Goal: Information Seeking & Learning: Check status

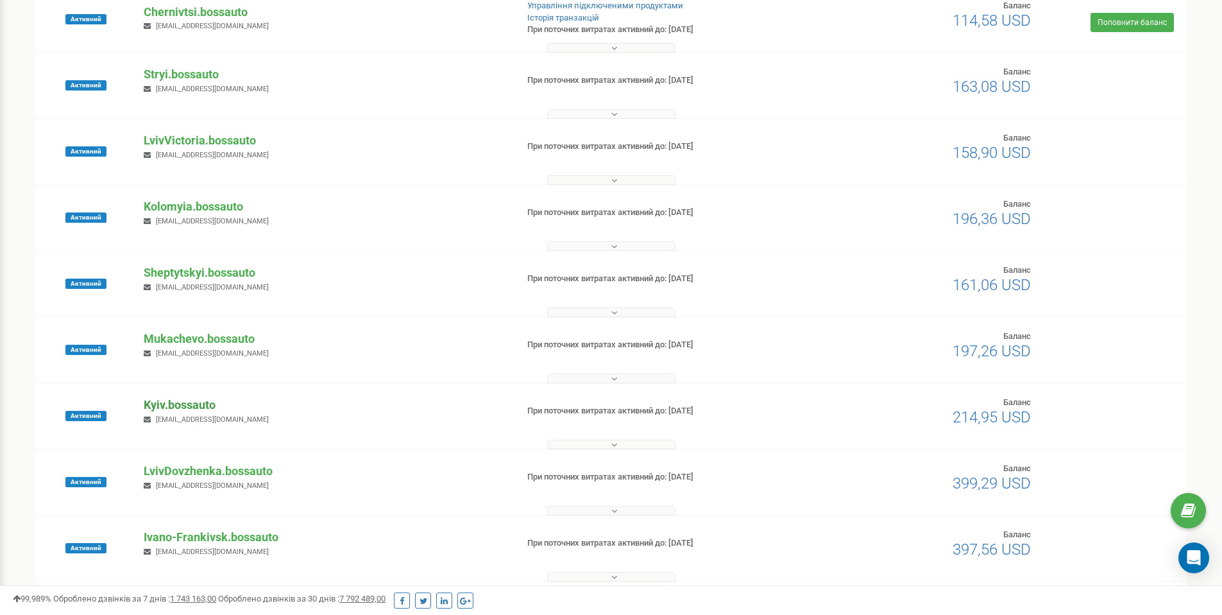
scroll to position [213, 0]
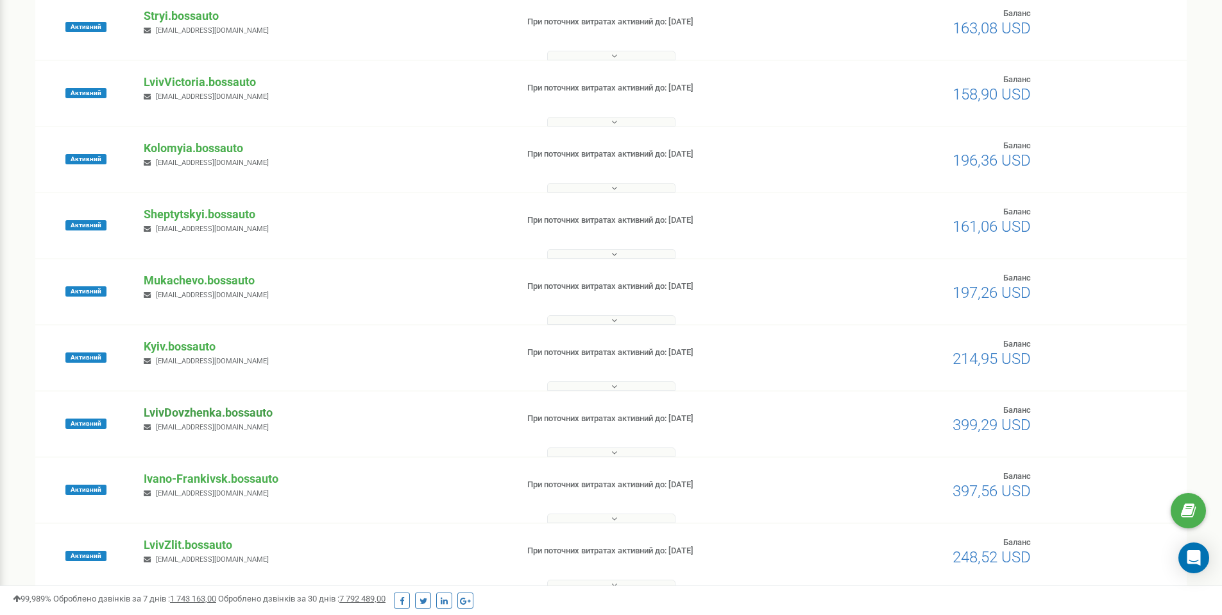
click at [241, 415] on p "LvivDovzhenka.bossauto" at bounding box center [325, 412] width 363 height 17
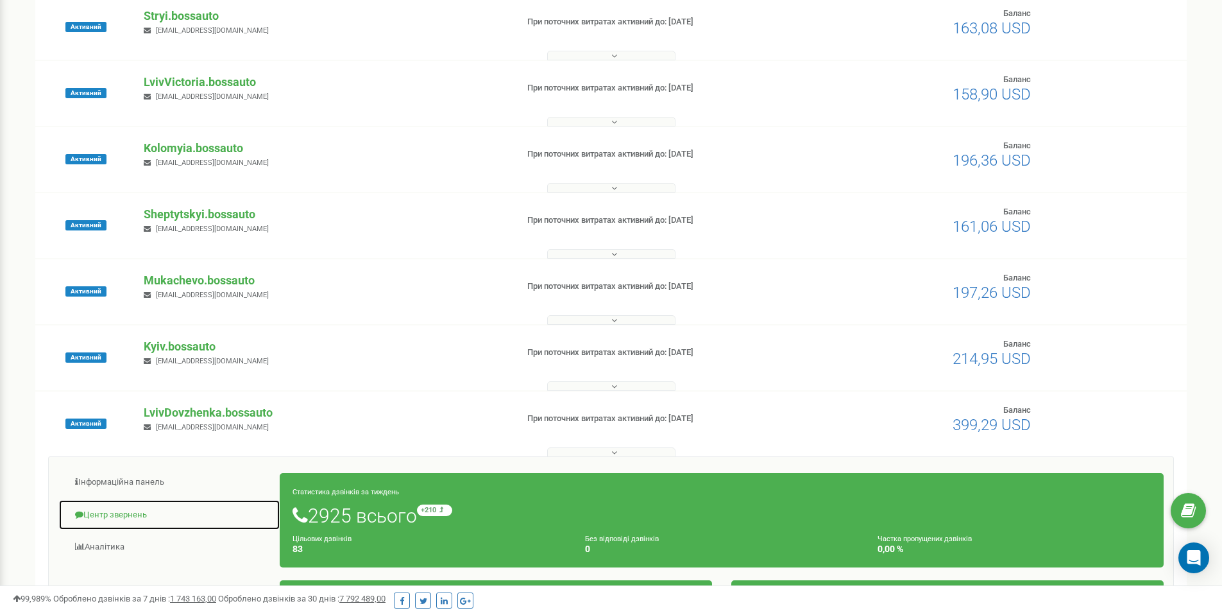
click at [132, 510] on link "Центр звернень" at bounding box center [169, 514] width 222 height 31
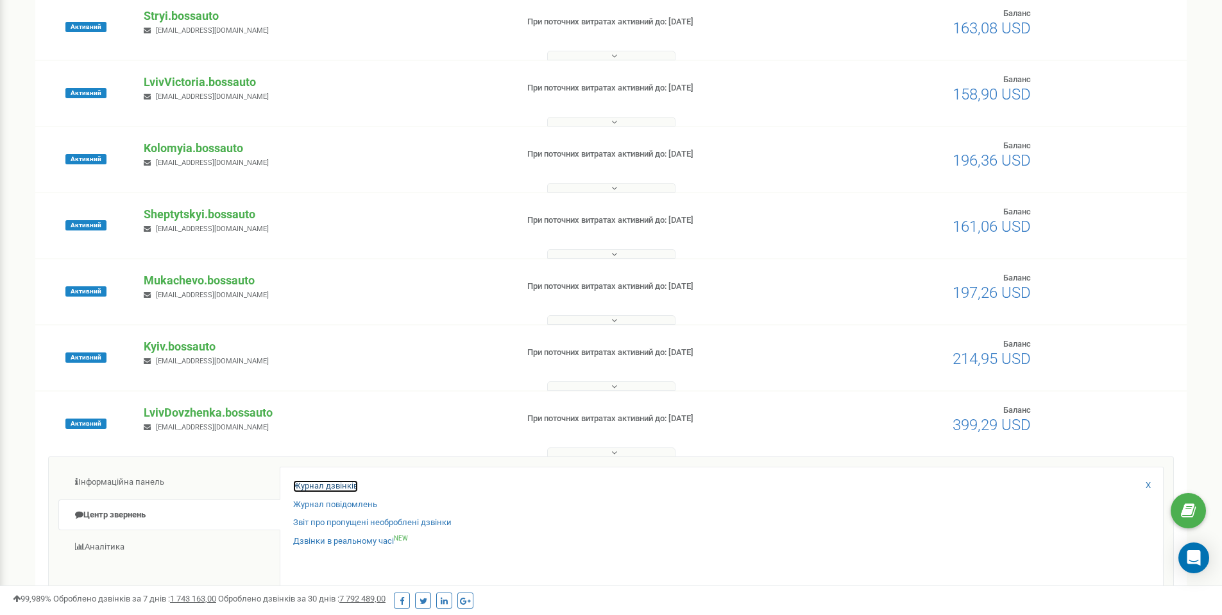
click at [307, 482] on link "Журнал дзвінків" at bounding box center [325, 486] width 65 height 12
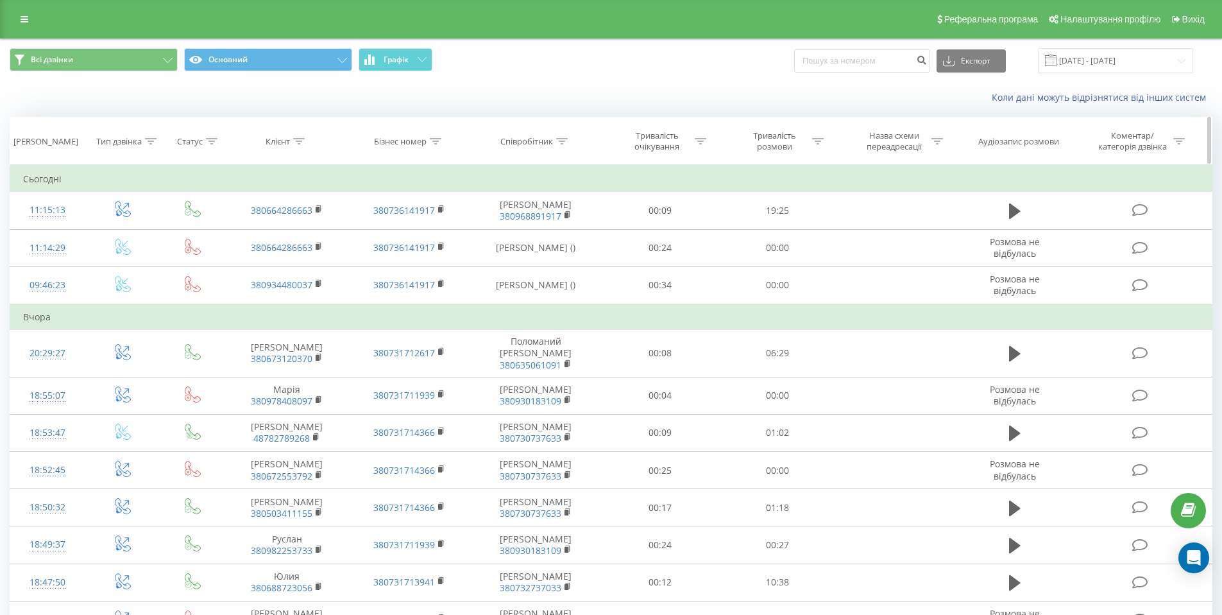
click at [299, 145] on div at bounding box center [299, 141] width 12 height 11
click at [268, 235] on input "text" at bounding box center [287, 233] width 113 height 22
paste input "55 656 91 36"
click at [266, 233] on input "55 656 91 36" at bounding box center [287, 233] width 113 height 22
click at [269, 230] on input "55 656 91 36" at bounding box center [287, 233] width 113 height 22
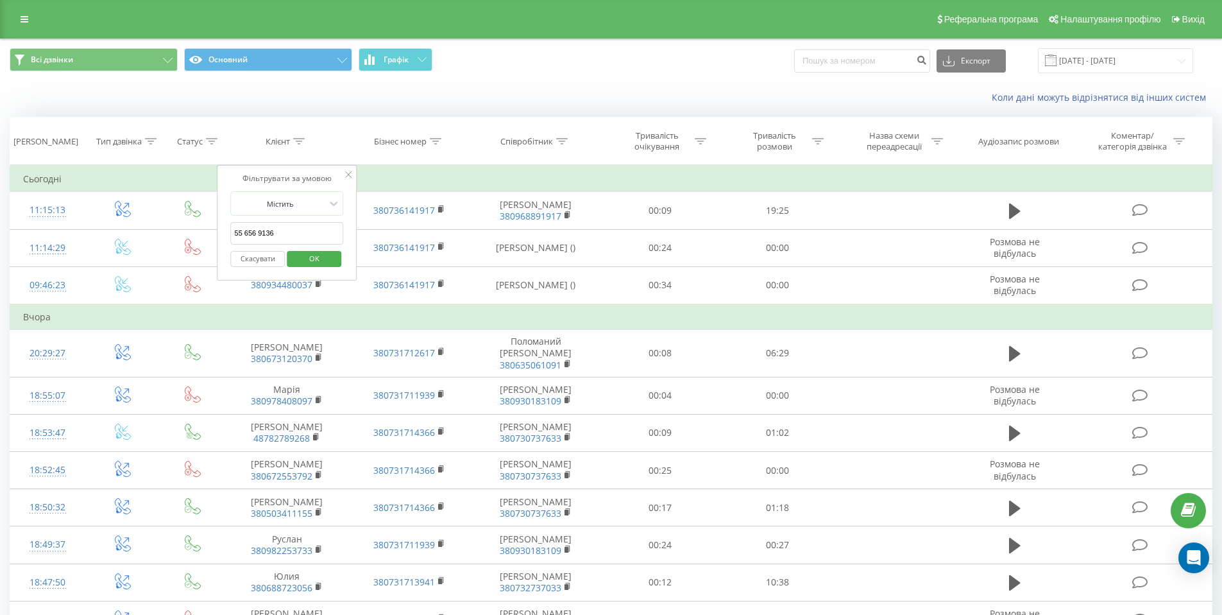
click at [258, 233] on input "55 656 9136" at bounding box center [287, 233] width 113 height 22
click at [244, 231] on input "55 6569136" at bounding box center [287, 233] width 113 height 22
click button "OK" at bounding box center [314, 259] width 55 height 16
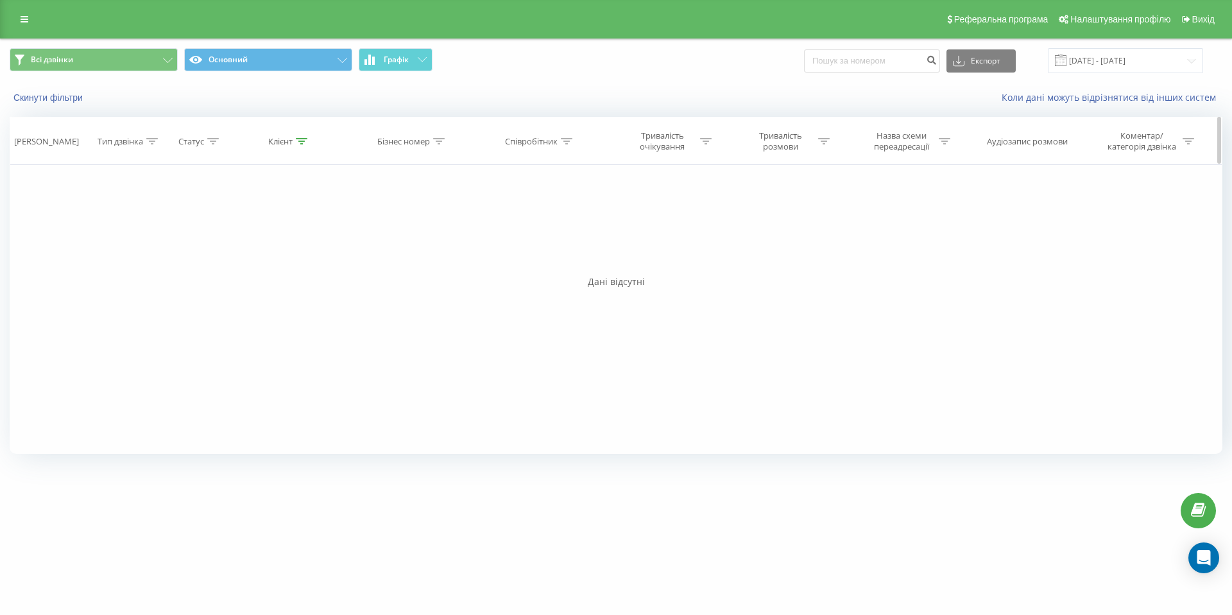
click at [310, 145] on div "Клієнт" at bounding box center [289, 141] width 123 height 11
drag, startPoint x: 308, startPoint y: 236, endPoint x: 212, endPoint y: 223, distance: 96.5
click at [212, 223] on div "Фільтрувати за умовою Дорівнює Введіть значення Скасувати OK Фільтрувати за умо…" at bounding box center [616, 309] width 1213 height 289
paste input "95 645 46"
click at [263, 234] on input "95 645 4636" at bounding box center [289, 233] width 113 height 22
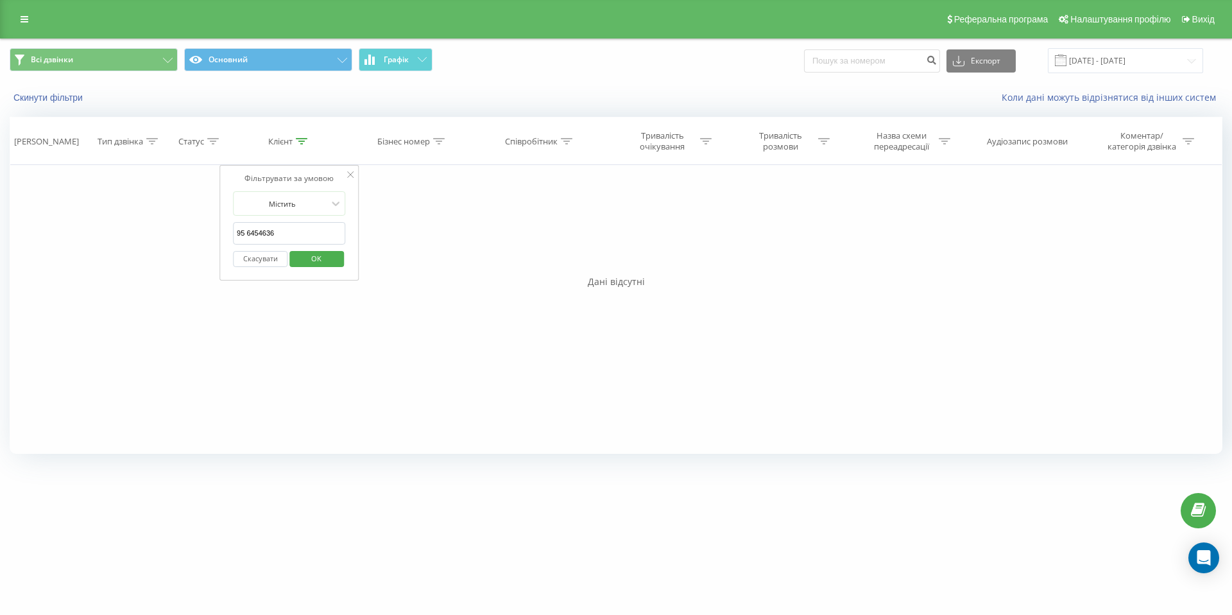
click at [250, 232] on input "95 6454636" at bounding box center [289, 233] width 113 height 22
click at [248, 232] on input "95 6454636" at bounding box center [289, 233] width 113 height 22
type input "956454636"
click button "OK" at bounding box center [316, 259] width 55 height 16
